Goal: Check status: Check status

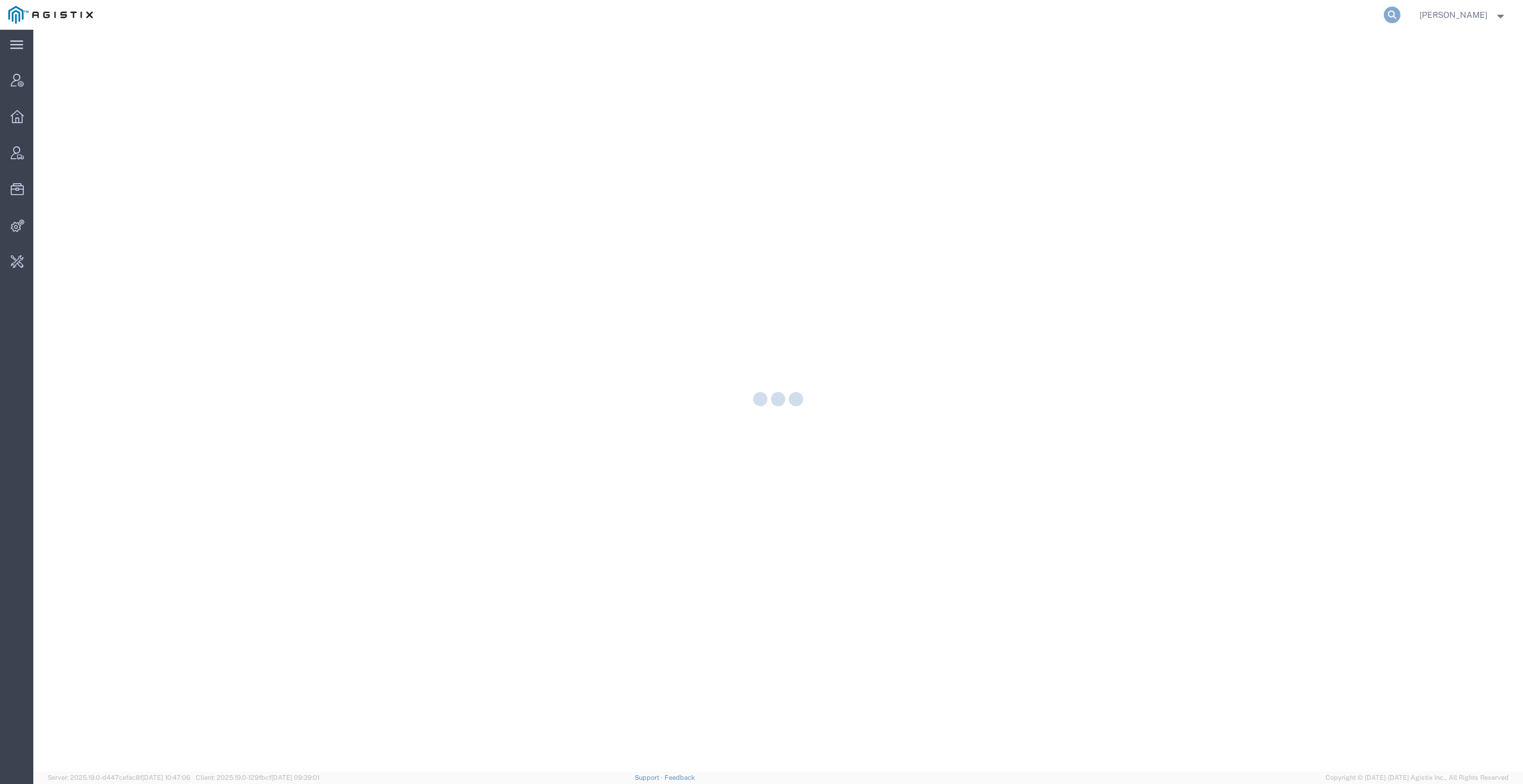
click at [1400, 16] on icon at bounding box center [1392, 15] width 16 height 16
click at [1250, 12] on input "search" at bounding box center [1203, 15] width 362 height 29
paste input "55857542"
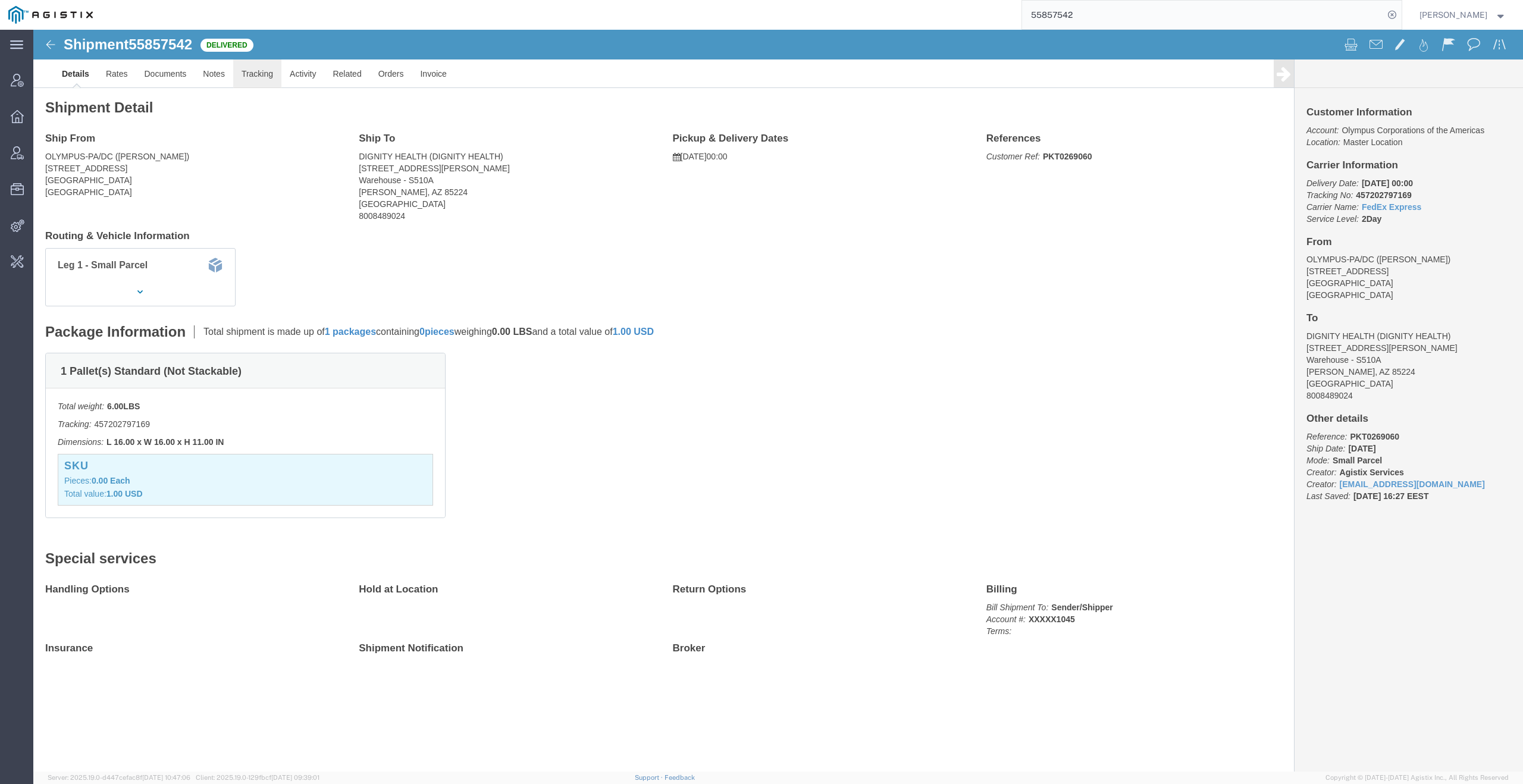
click link "Tracking"
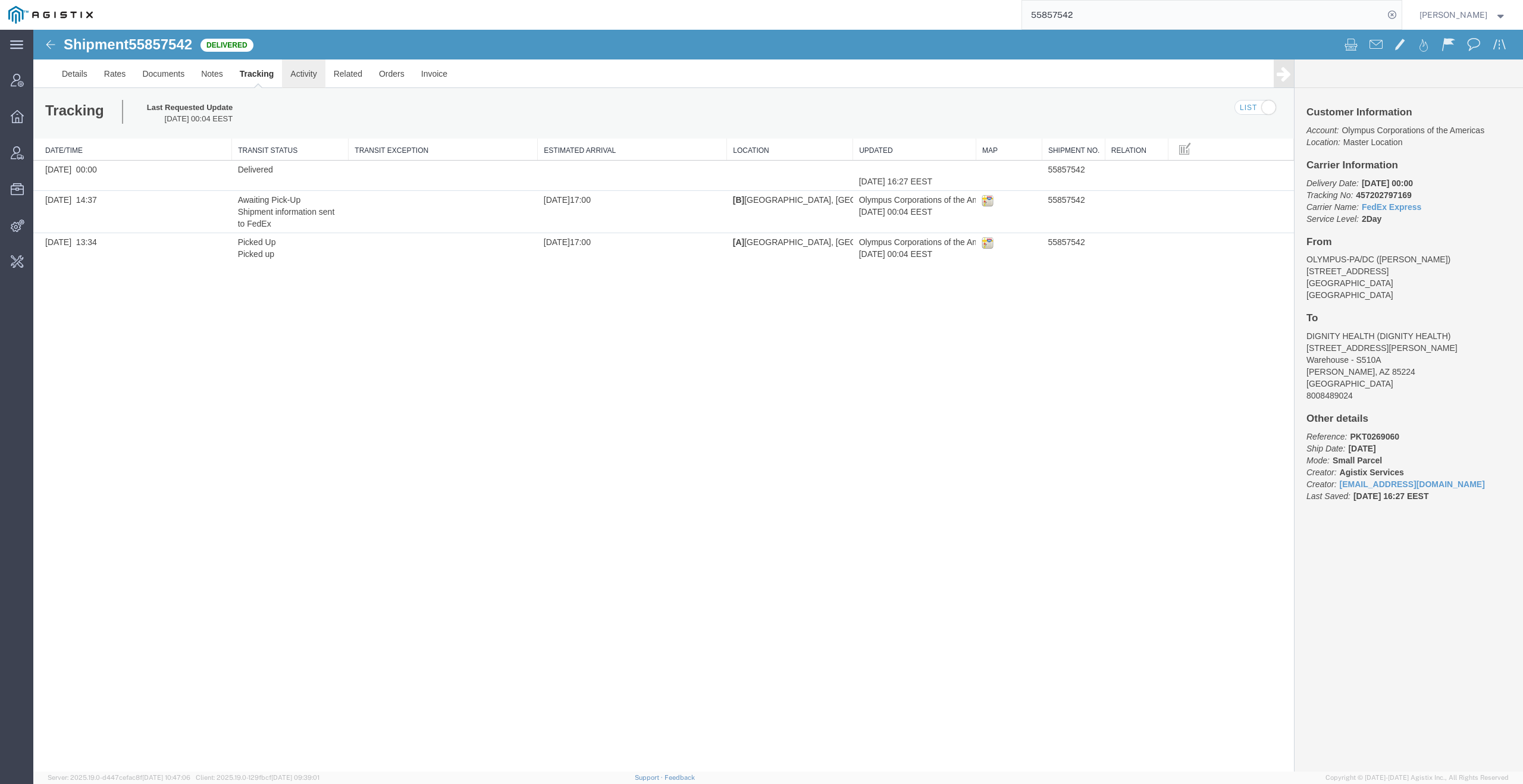
click at [296, 79] on link "Activity" at bounding box center [303, 74] width 43 height 29
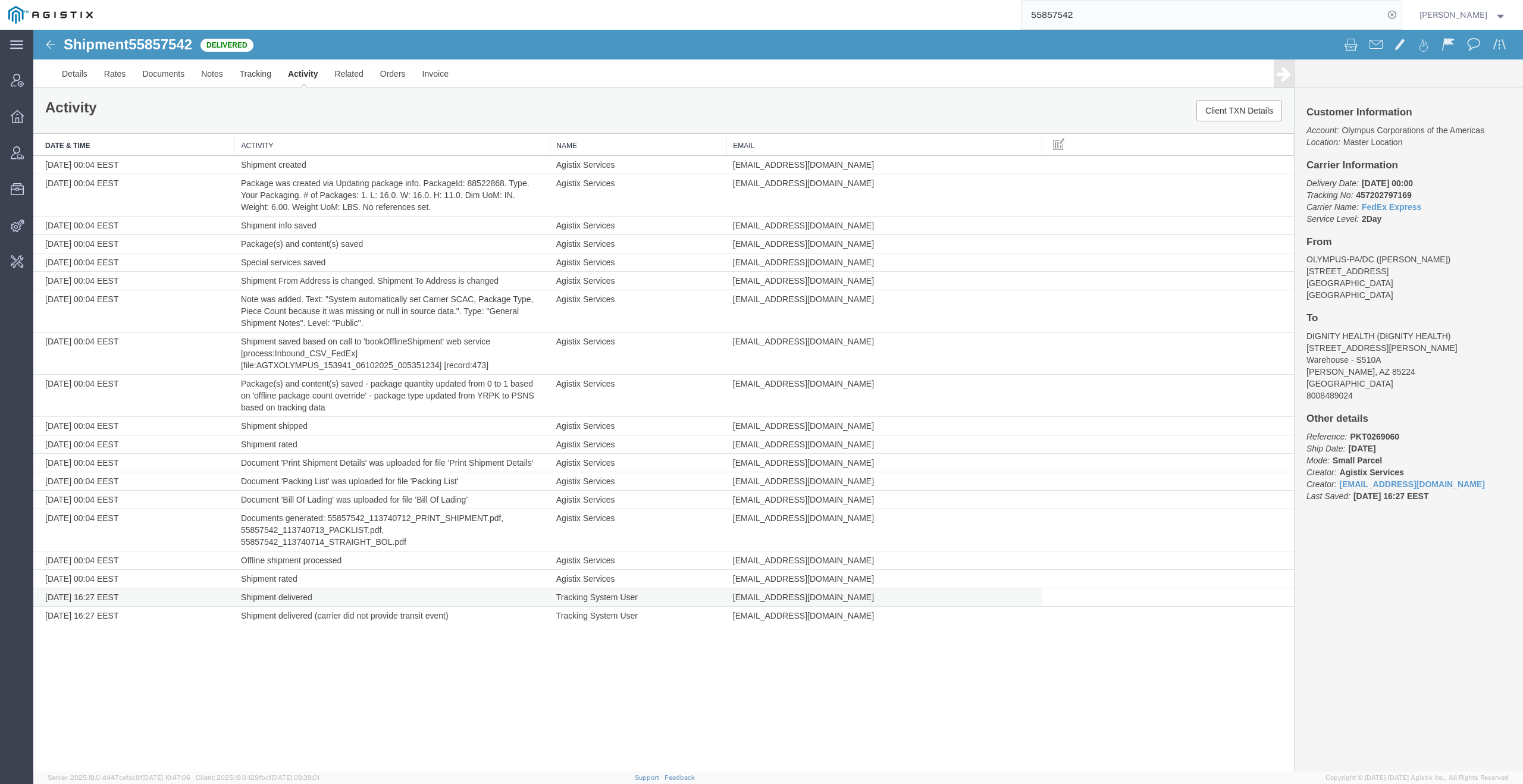
click at [607, 595] on td "Tracking System User" at bounding box center [639, 597] width 177 height 19
click at [606, 687] on div "Shipment 55857542 19 of 19 Delivered Details Rates Documents Notes Tracking Act…" at bounding box center [778, 400] width 1490 height 742
click at [762, 617] on span "tracking_admin@agistix.com" at bounding box center [804, 615] width 141 height 10
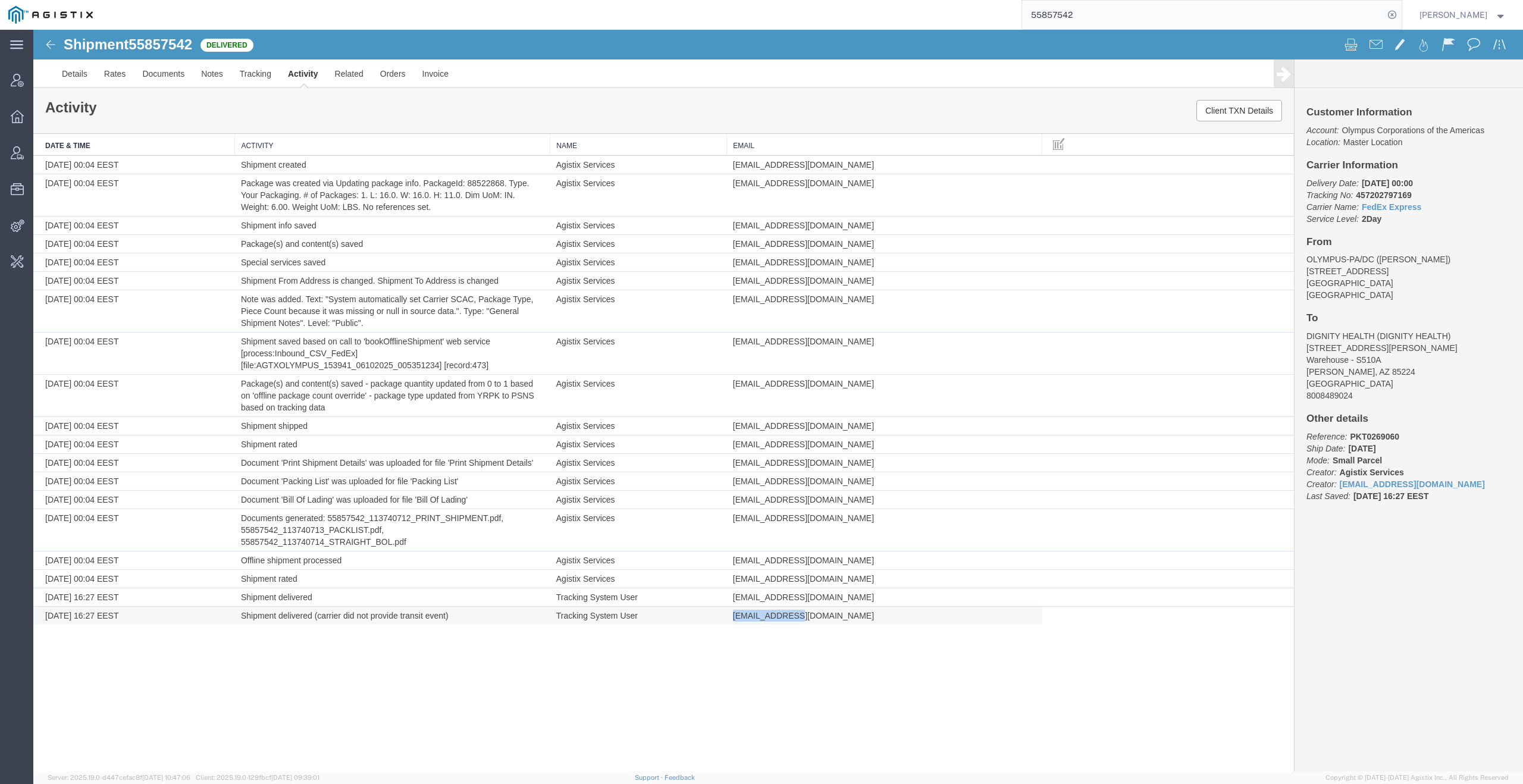
click at [762, 617] on span "tracking_admin@agistix.com" at bounding box center [804, 615] width 141 height 10
click at [717, 657] on div "Shipment 55857542 19 of 19 Delivered Details Rates Documents Notes Tracking Act…" at bounding box center [778, 400] width 1490 height 742
click at [1242, 106] on button "Client TXN Details" at bounding box center [1239, 110] width 86 height 21
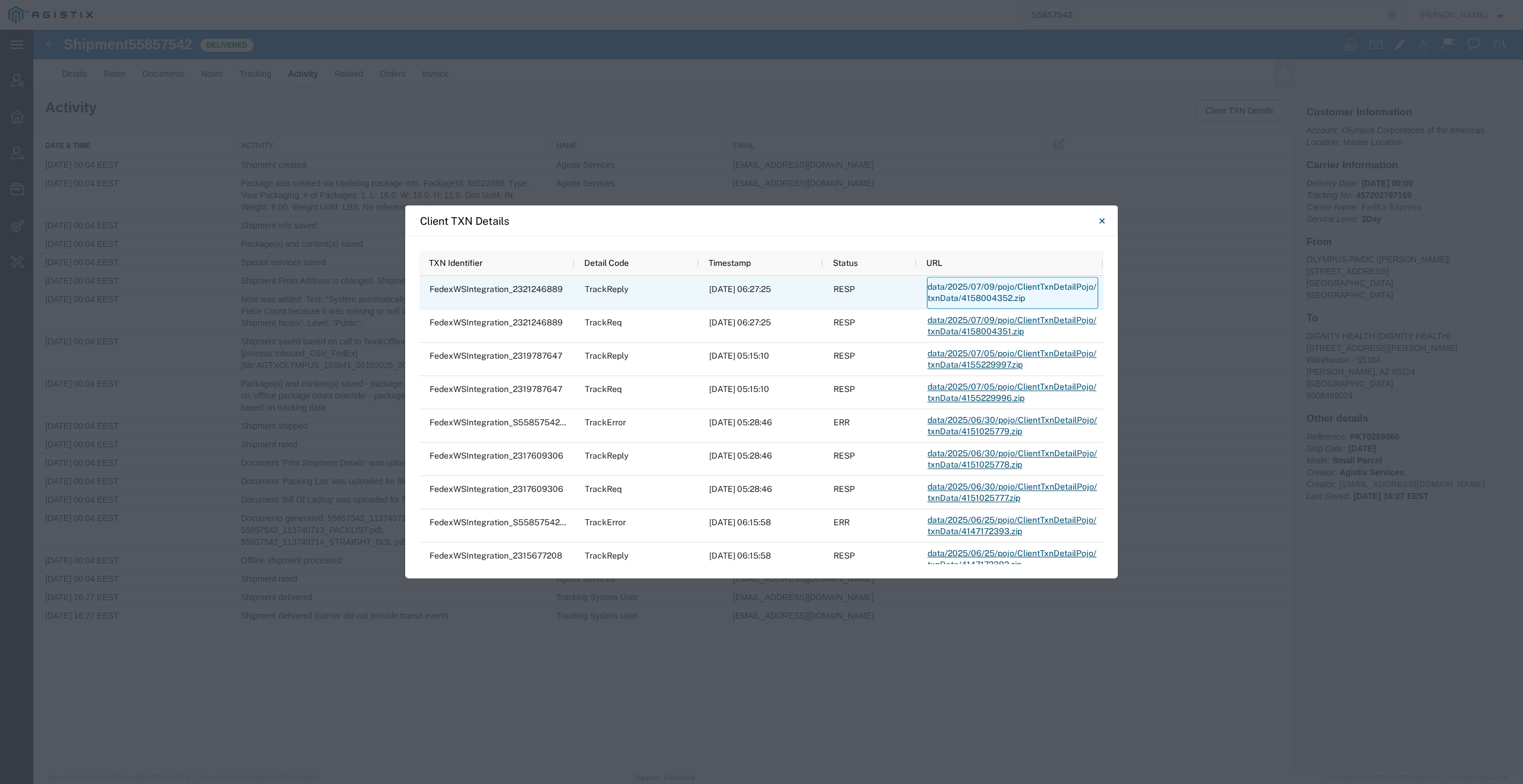
click at [963, 296] on link "data/2025/07/09/pojo/ClientTxnDetailPojo/txnData/4158004352.zip" at bounding box center [1013, 292] width 171 height 32
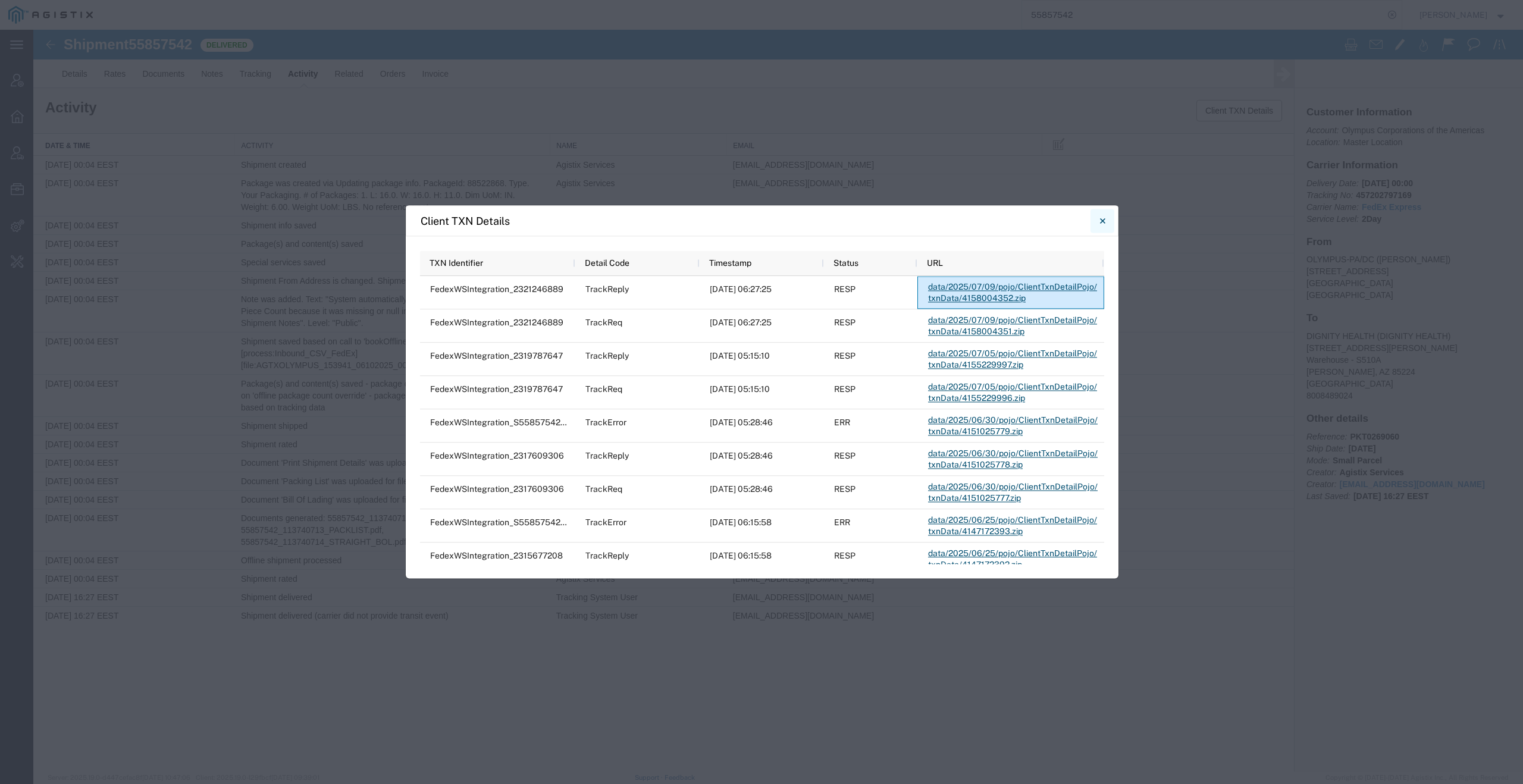
click at [1099, 221] on button "Close" at bounding box center [1102, 221] width 24 height 24
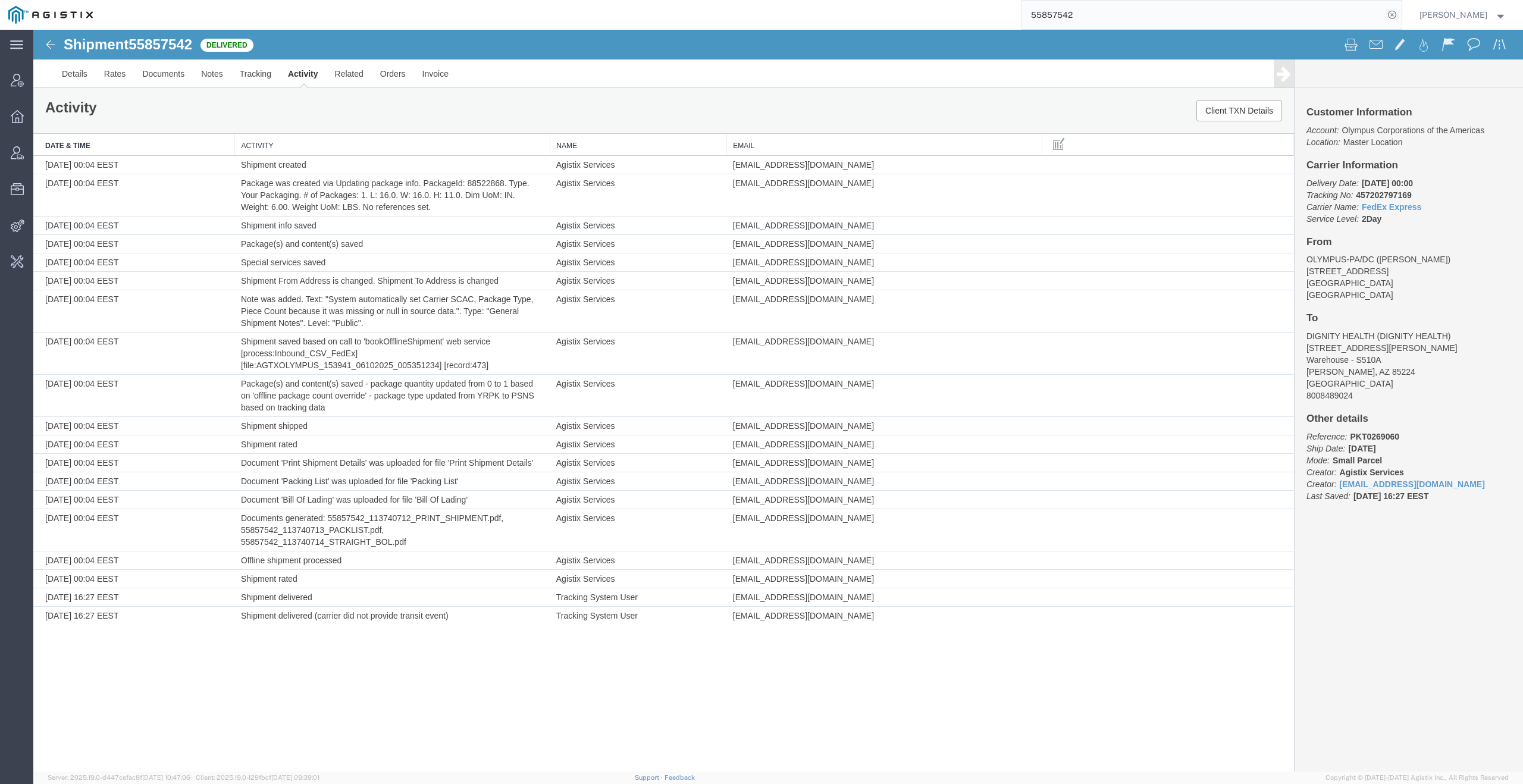
click at [1173, 19] on input "55857542" at bounding box center [1203, 15] width 362 height 29
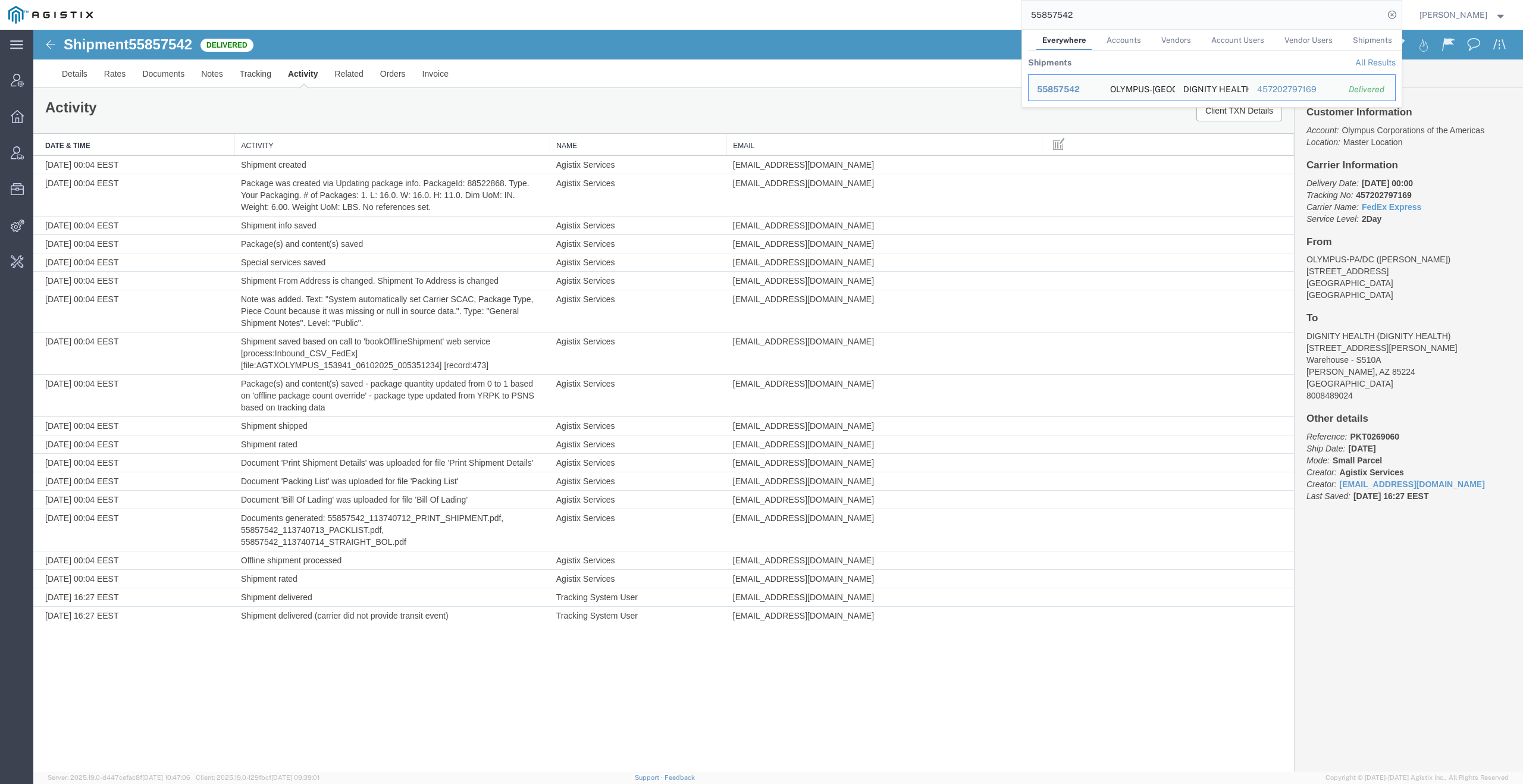
click at [1173, 19] on input "55857542" at bounding box center [1203, 15] width 362 height 29
paste input "6613568"
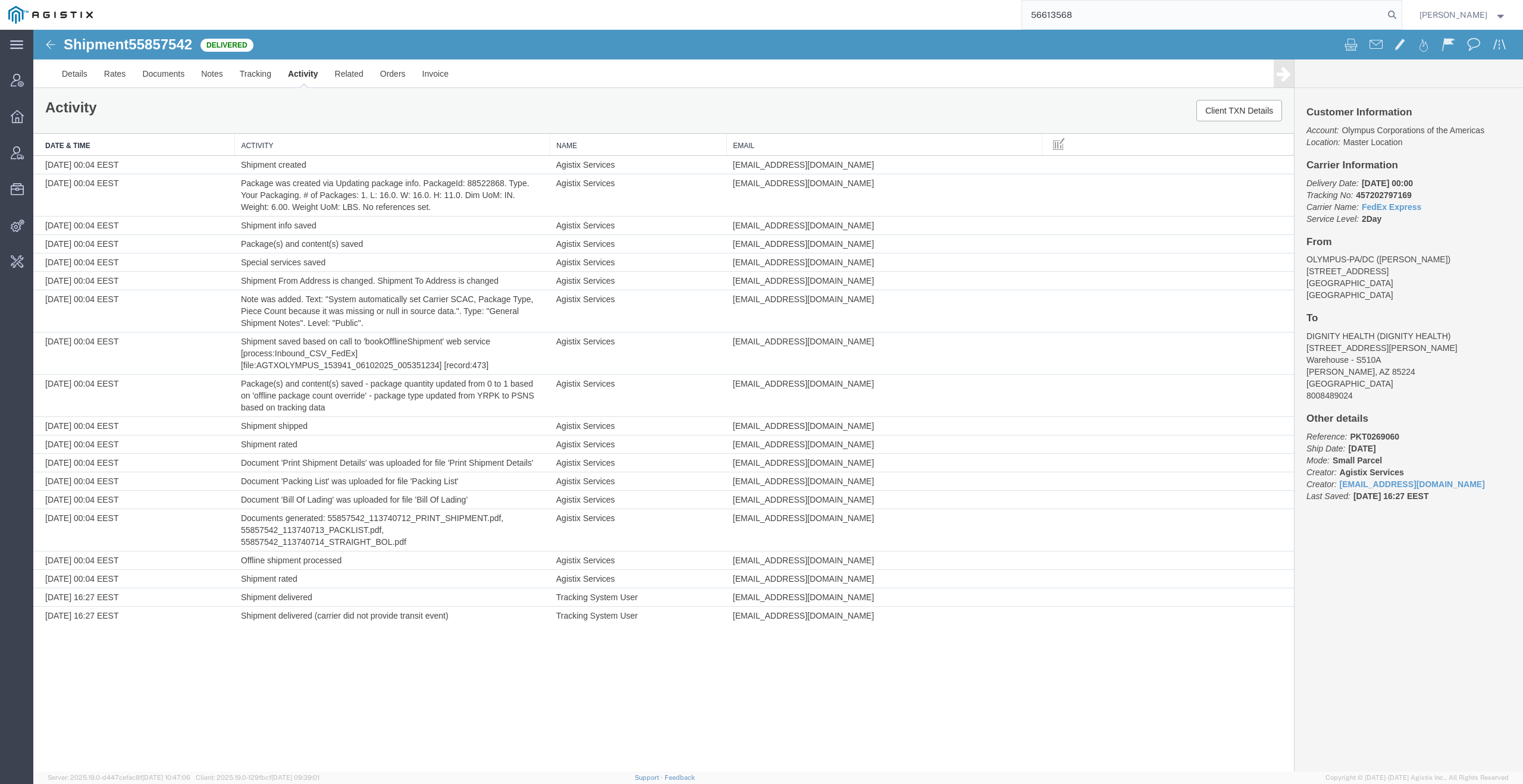
type input "56613568"
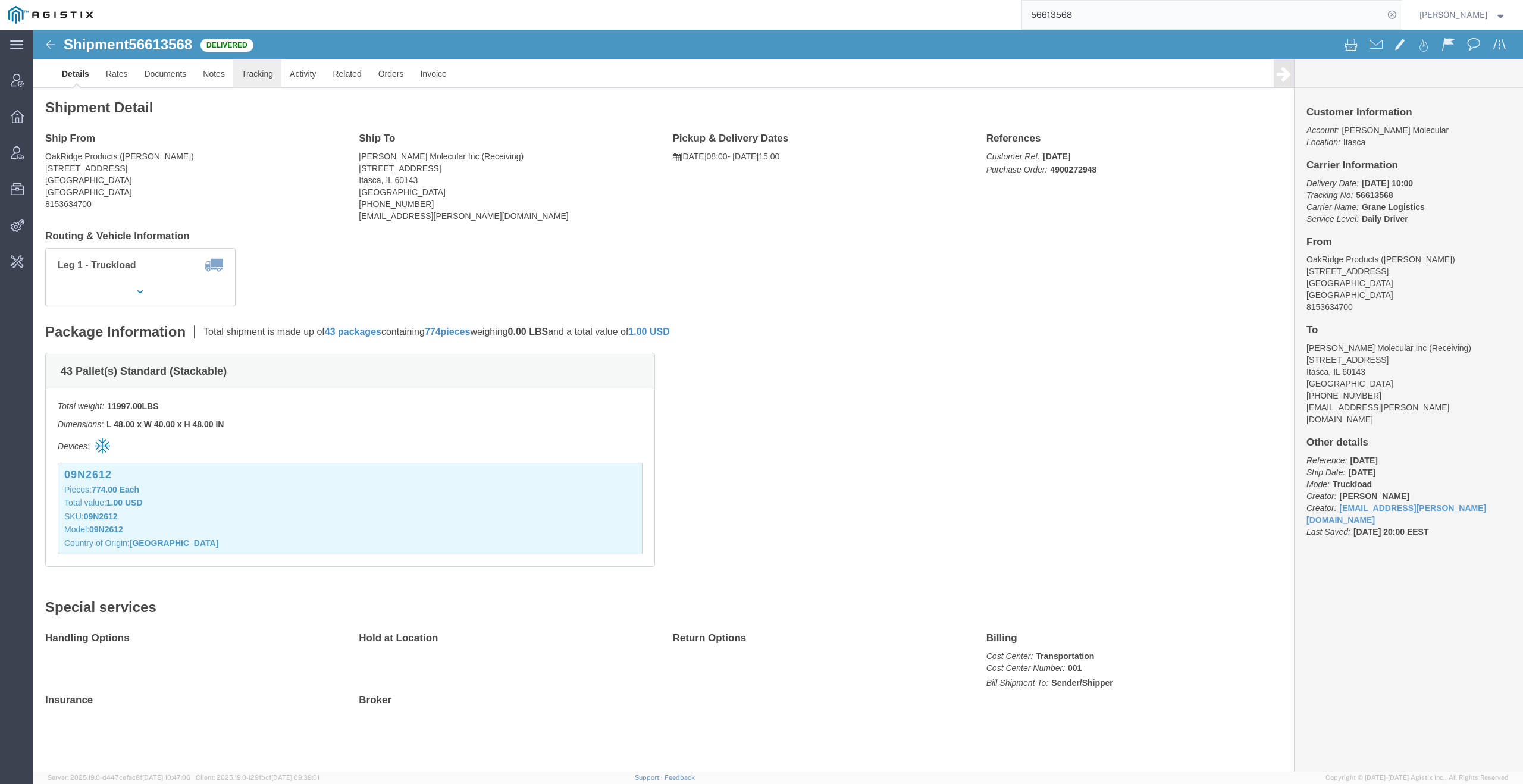
click link "Tracking"
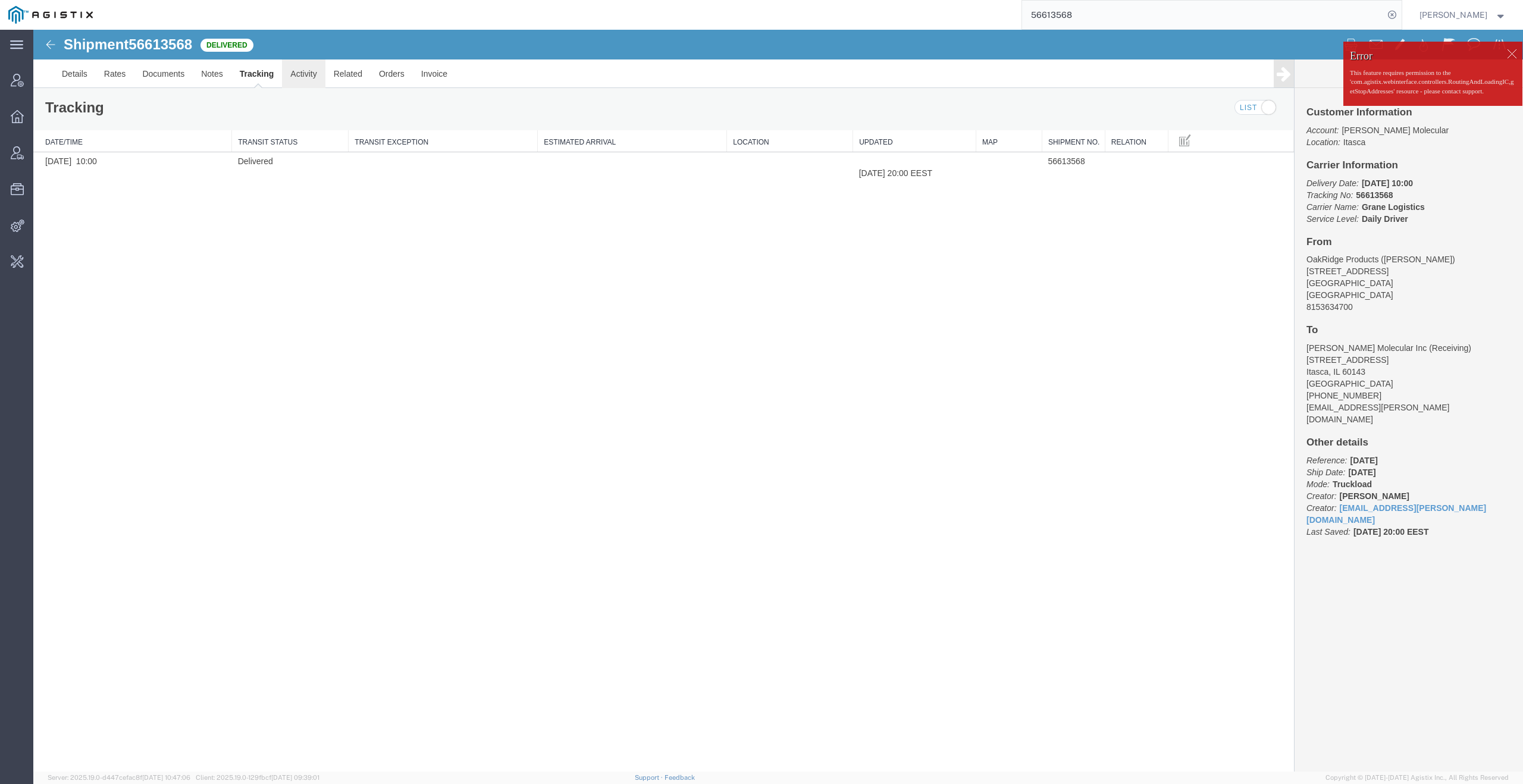
click at [302, 69] on link "Activity" at bounding box center [303, 74] width 43 height 29
